Goal: Transaction & Acquisition: Download file/media

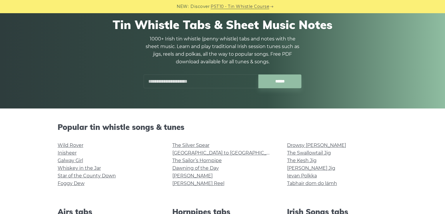
scroll to position [88, 0]
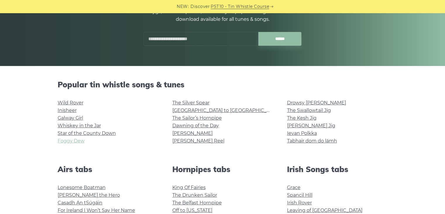
click at [77, 142] on link "Foggy Dew" at bounding box center [71, 141] width 27 height 6
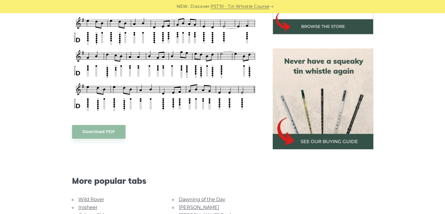
scroll to position [351, 0]
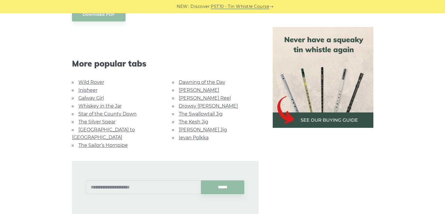
click at [88, 79] on link "Wild Rover" at bounding box center [91, 82] width 26 height 6
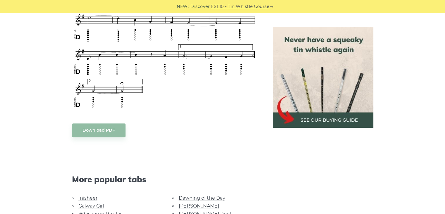
scroll to position [439, 0]
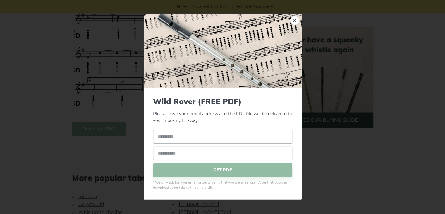
click at [99, 122] on body "NEW: Discover PST10 - Tin Whistle Course Lessons Fingering Charts Tabs & Notes …" at bounding box center [222, 116] width 445 height 1110
click at [170, 137] on input "text" at bounding box center [222, 136] width 139 height 14
type input "****"
click at [171, 149] on input "email" at bounding box center [222, 153] width 139 height 14
type input "**********"
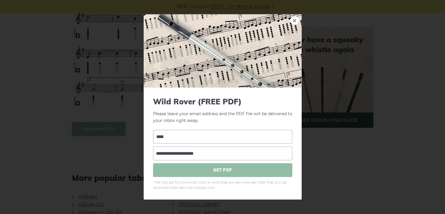
click at [215, 171] on span "GET PDF" at bounding box center [222, 170] width 139 height 14
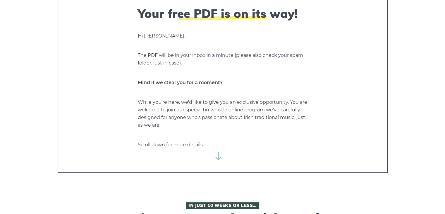
scroll to position [59, 0]
